Goal: Task Accomplishment & Management: Manage account settings

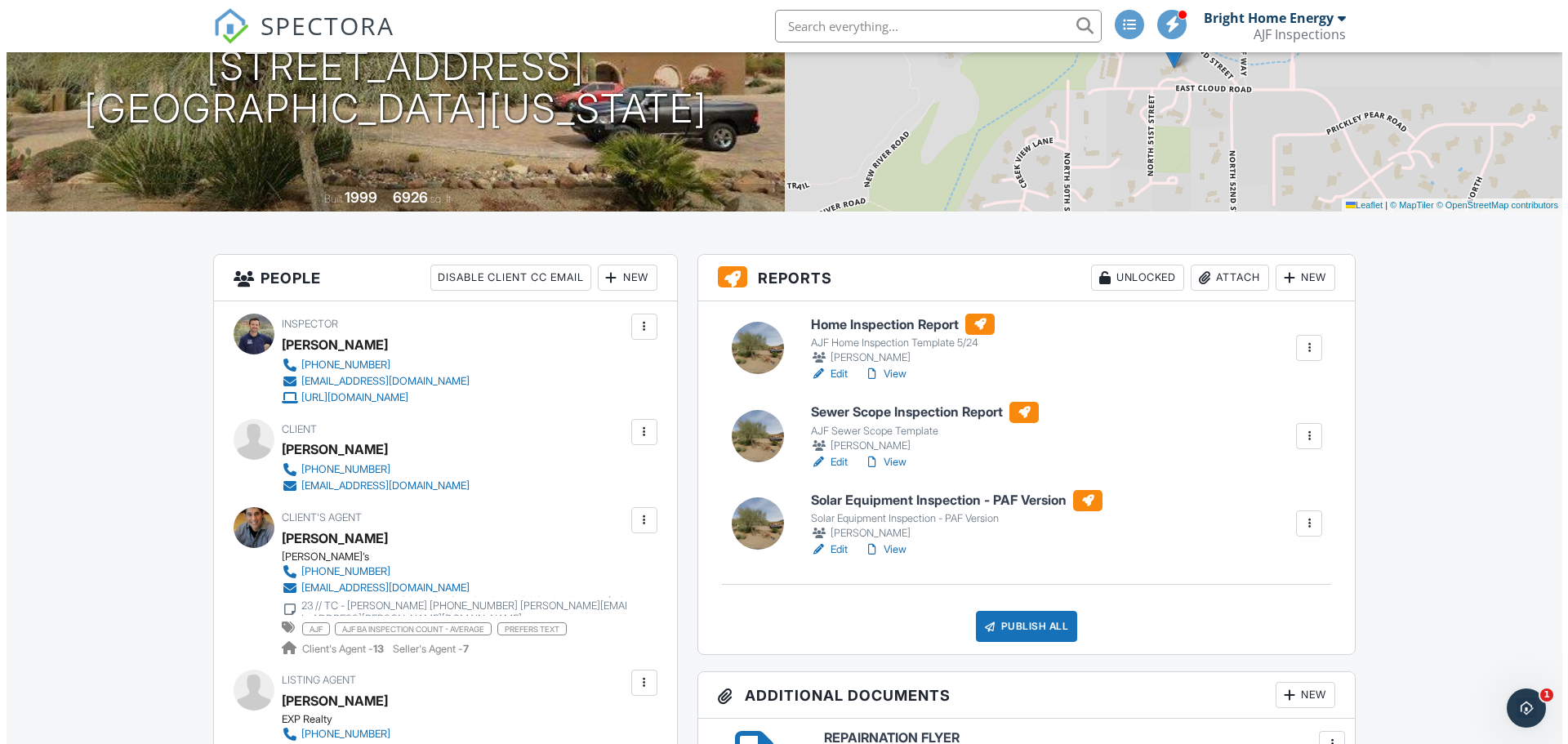
scroll to position [245, 0]
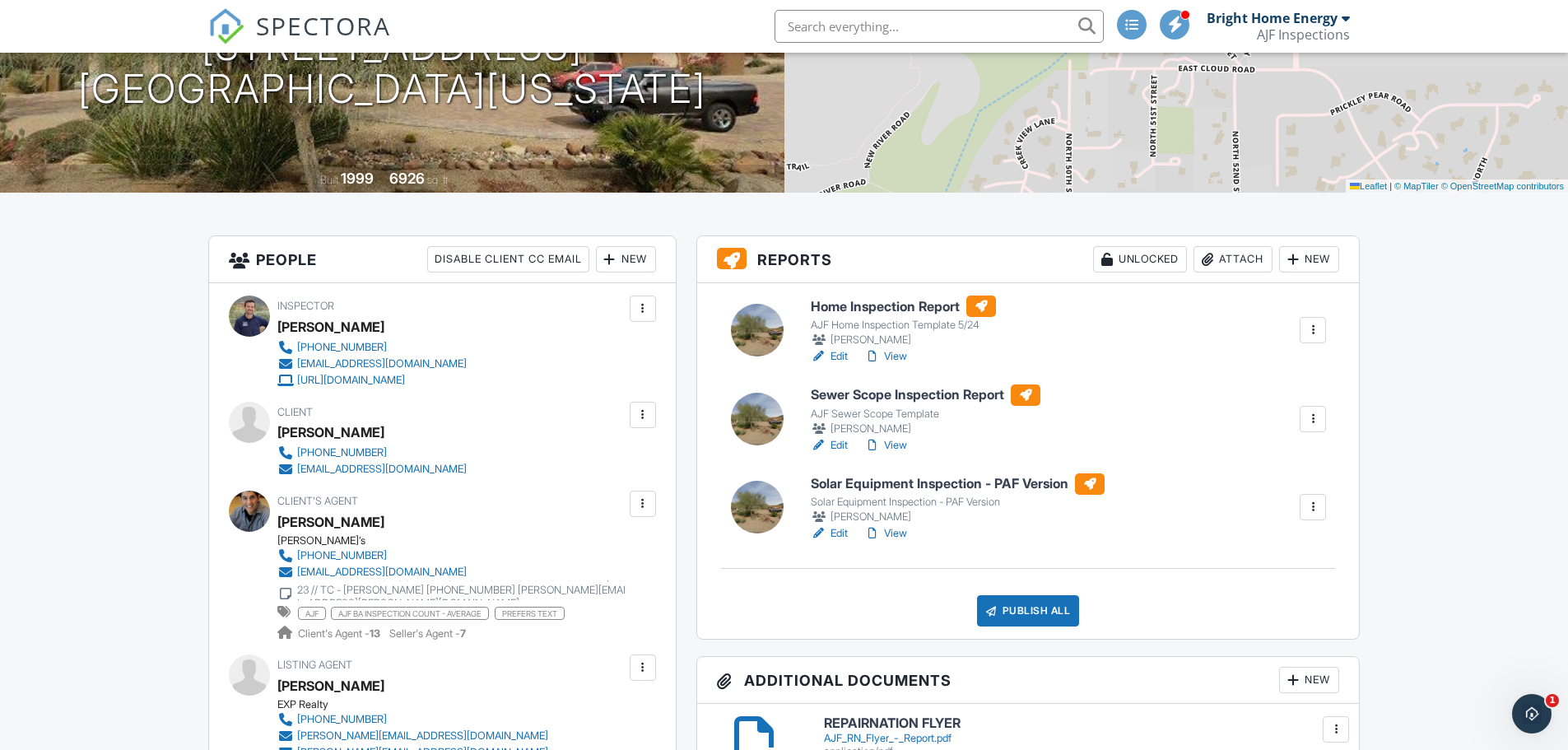
drag, startPoint x: 931, startPoint y: 502, endPoint x: 1422, endPoint y: 581, distance: 497.3
click at [1311, 501] on div at bounding box center [1312, 507] width 16 height 16
click at [1268, 584] on link "Assign Inspectors" at bounding box center [1258, 585] width 122 height 18
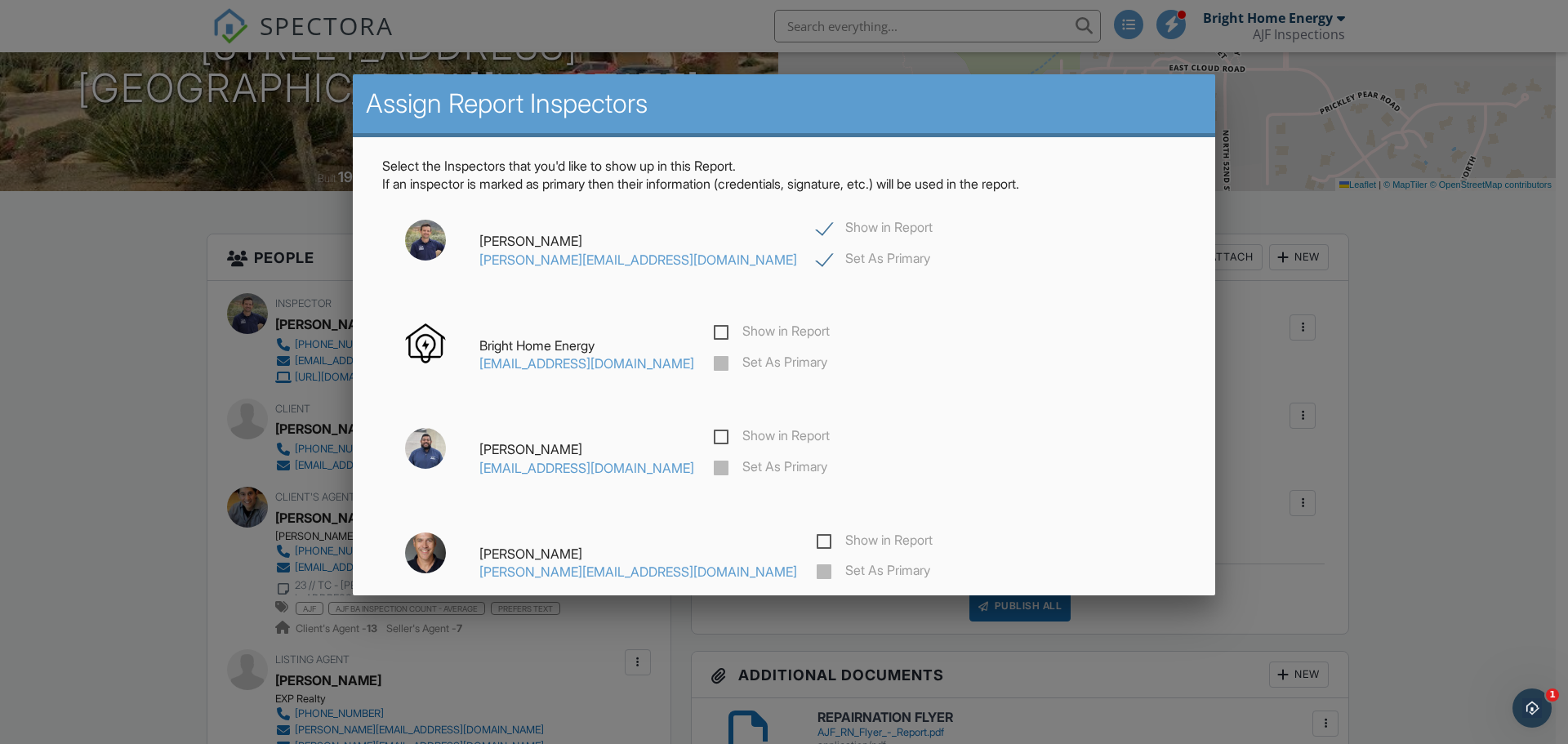
click at [734, 333] on label "Show in Report" at bounding box center [772, 333] width 116 height 20
click at [733, 362] on label "Set As Primary" at bounding box center [771, 364] width 114 height 20
click at [727, 330] on label "Show in Report" at bounding box center [772, 333] width 116 height 20
checkbox input "true"
checkbox input "false"
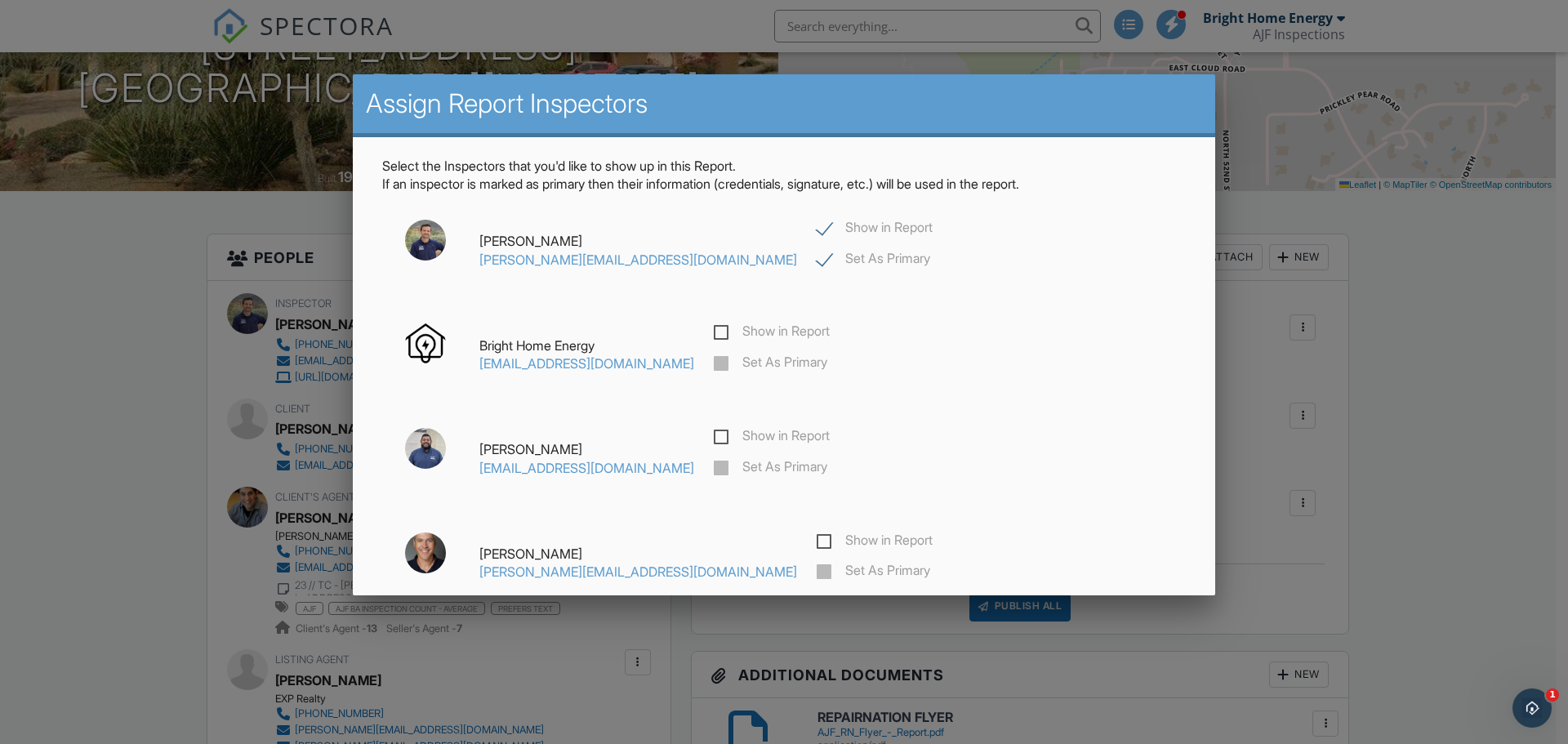
checkbox input "false"
click at [725, 332] on label "Show in Report" at bounding box center [772, 333] width 116 height 20
checkbox input "true"
click at [728, 364] on label "Set As Primary" at bounding box center [771, 364] width 114 height 20
checkbox input "false"
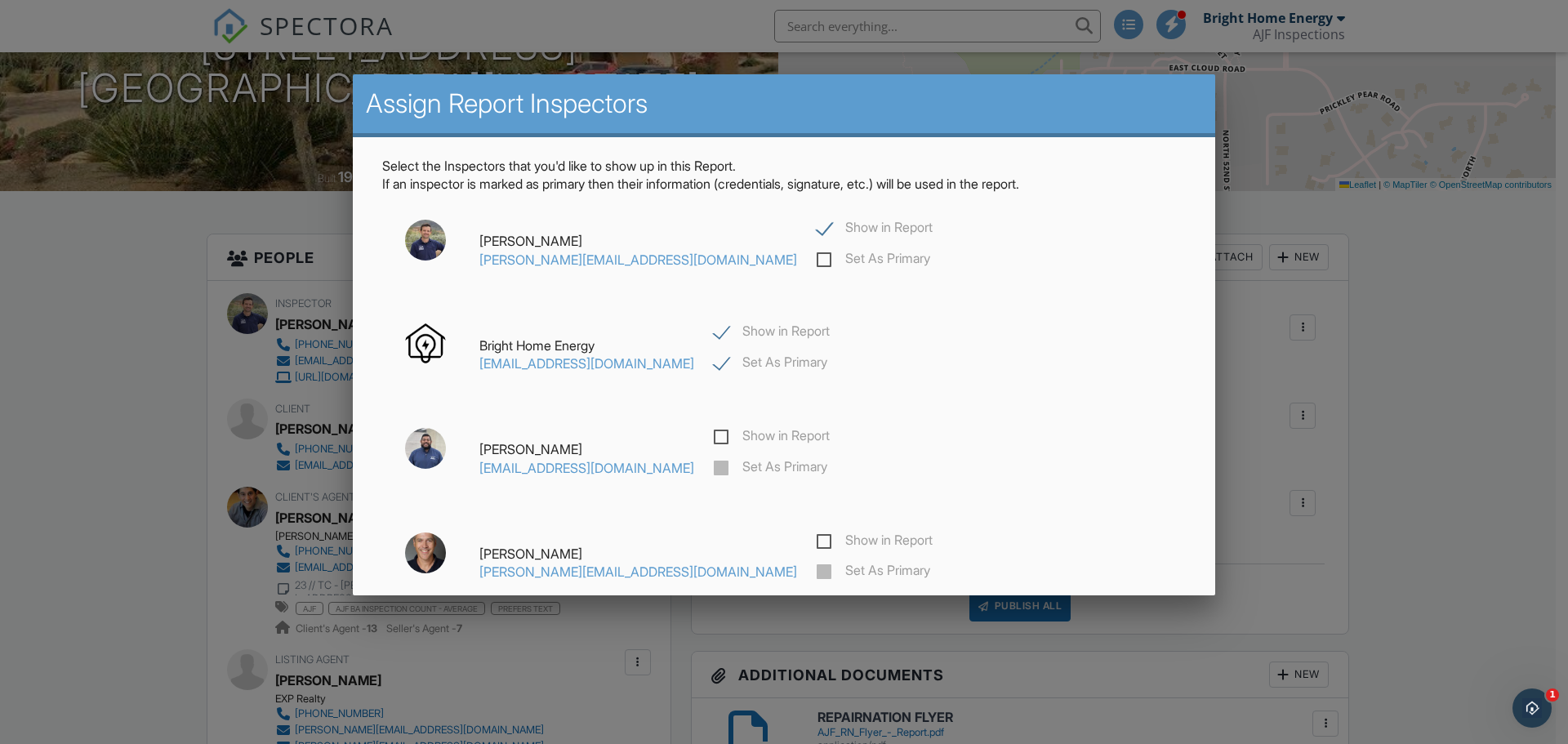
checkbox input "true"
click at [817, 228] on label "Show in Report" at bounding box center [875, 230] width 116 height 20
checkbox input "false"
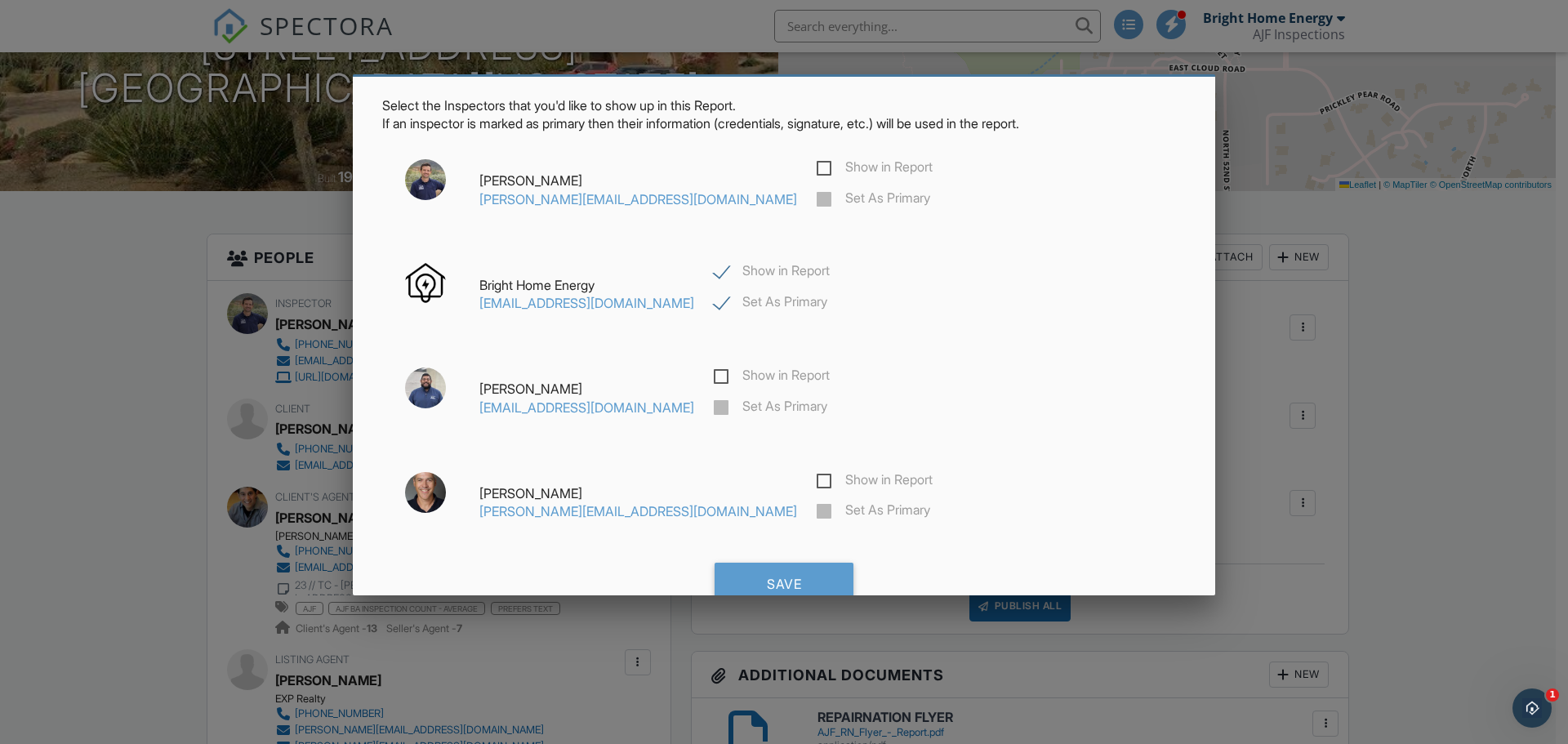
scroll to position [120, 0]
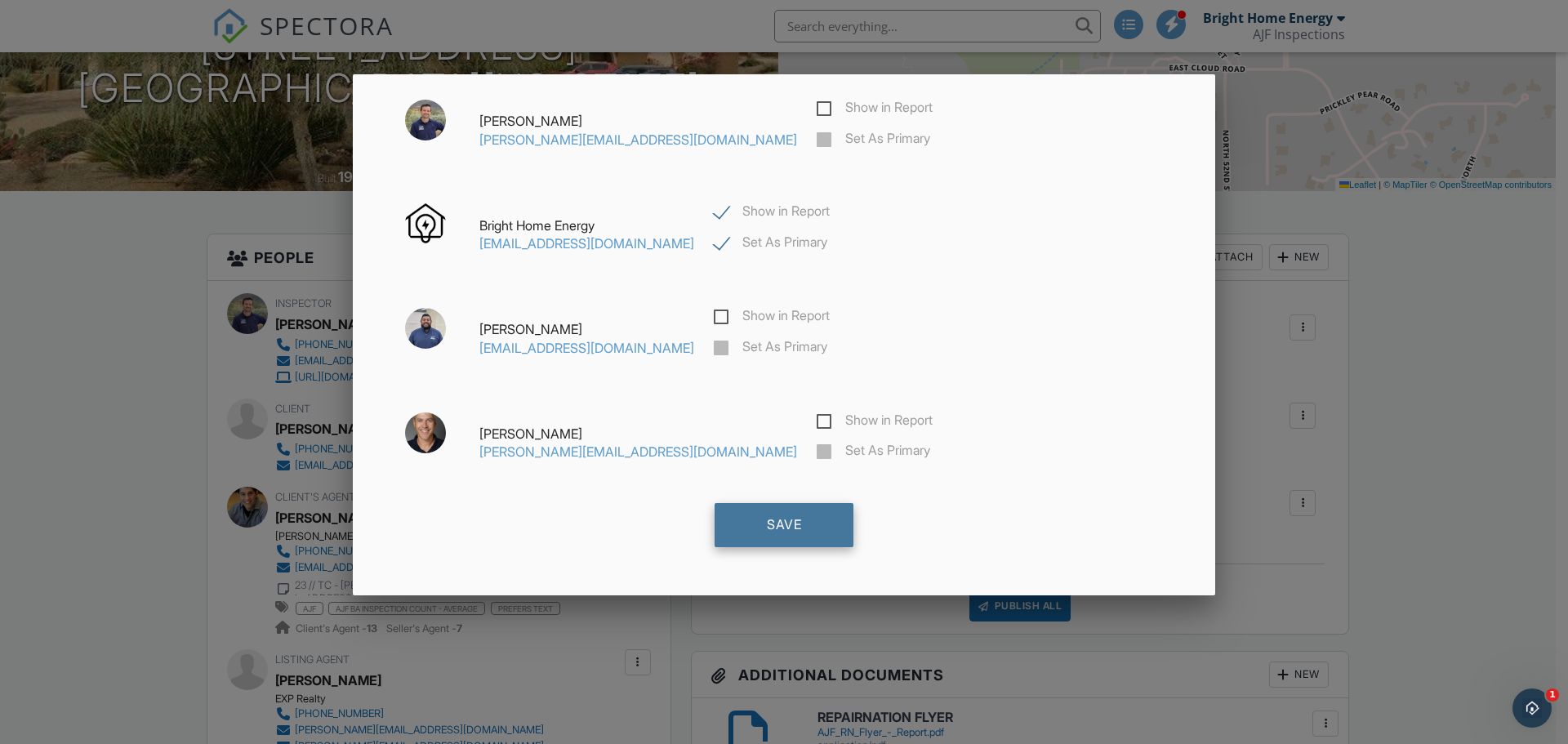
click at [799, 545] on div "Save" at bounding box center [784, 524] width 139 height 44
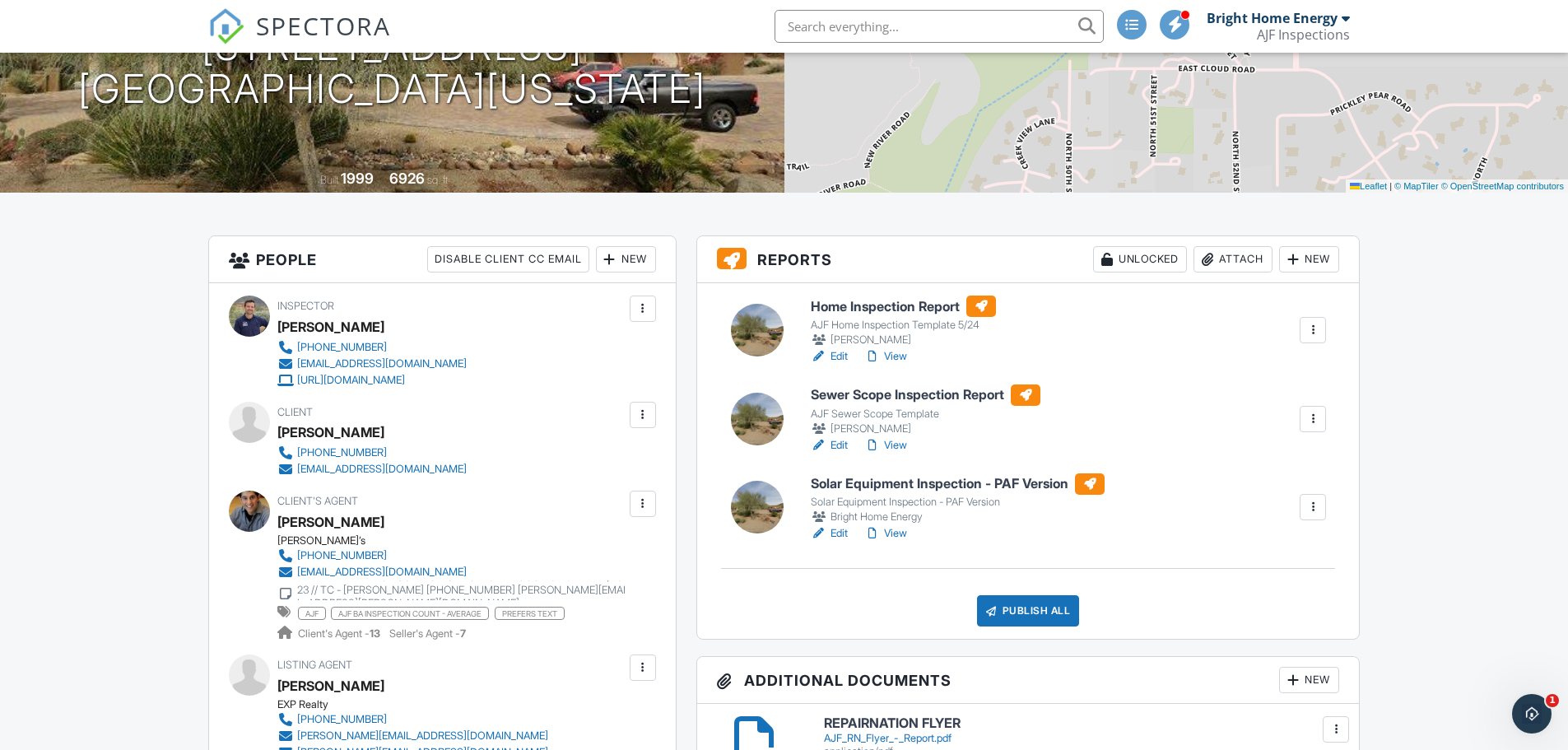
click at [975, 481] on h6 "Solar Equipment Inspection - PAF Version" at bounding box center [957, 484] width 294 height 21
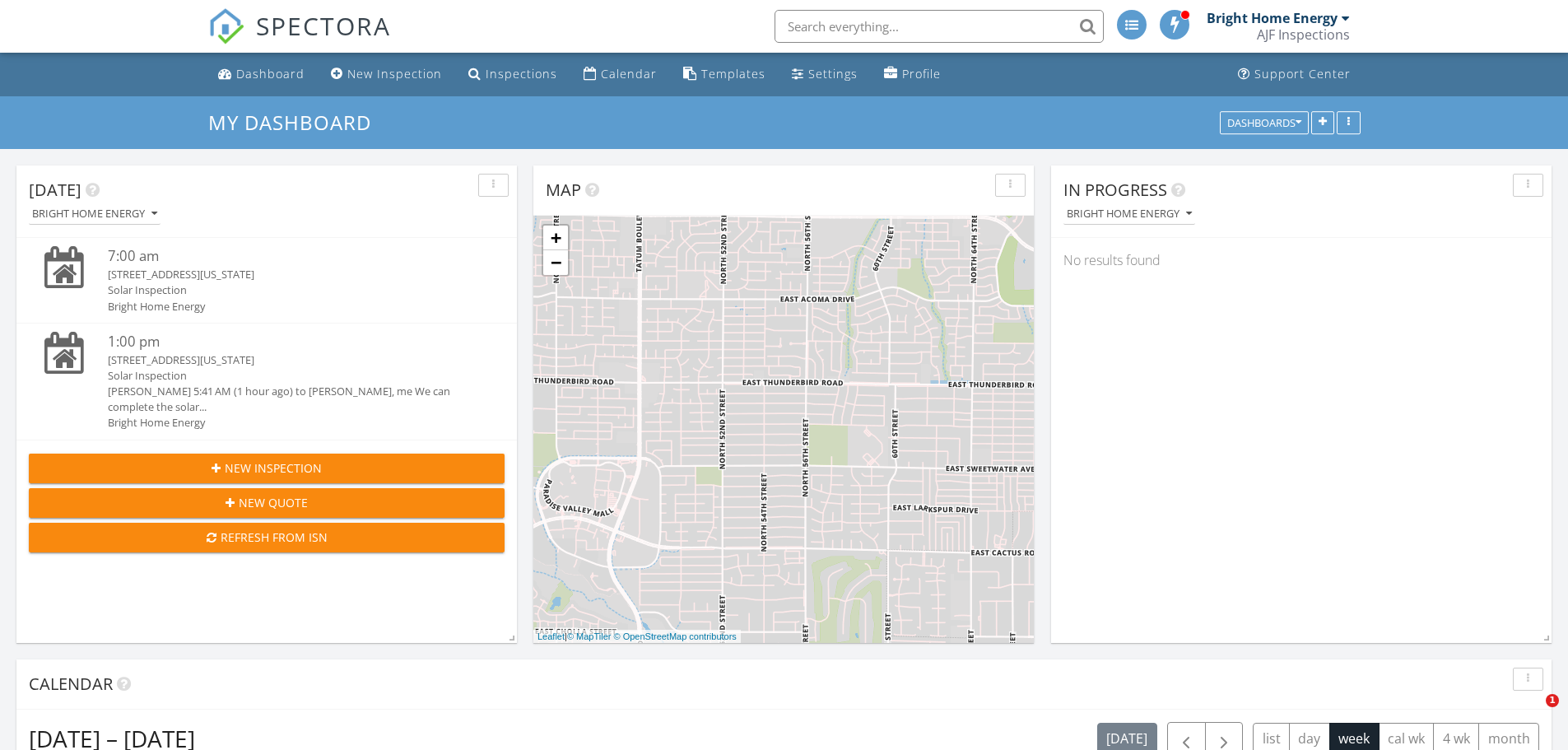
scroll to position [1523, 1593]
